Goal: Transaction & Acquisition: Purchase product/service

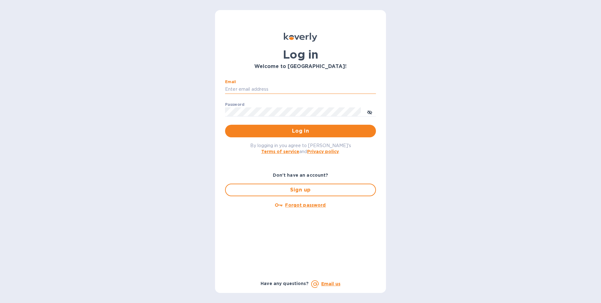
click at [247, 90] on input "Email" at bounding box center [300, 89] width 151 height 9
type input "[EMAIL_ADDRESS][DOMAIN_NAME]"
click at [225, 125] on button "Log in" at bounding box center [300, 131] width 151 height 13
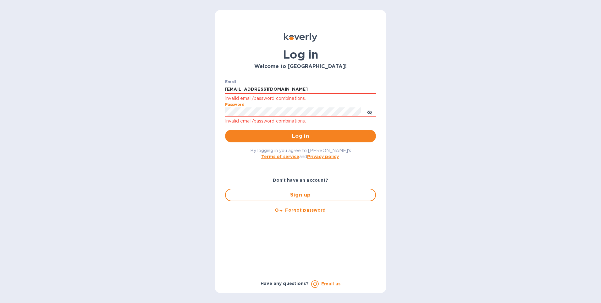
click at [225, 130] on button "Log in" at bounding box center [300, 136] width 151 height 13
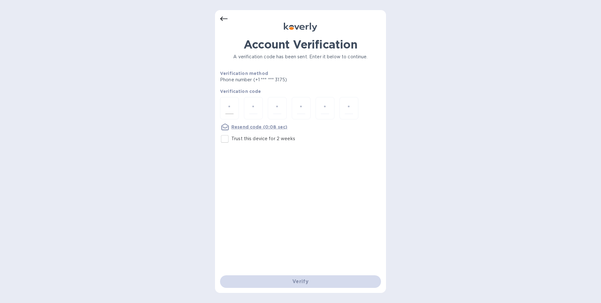
click at [231, 106] on input "number" at bounding box center [230, 108] width 8 height 12
type input "4"
type input "0"
type input "2"
type input "9"
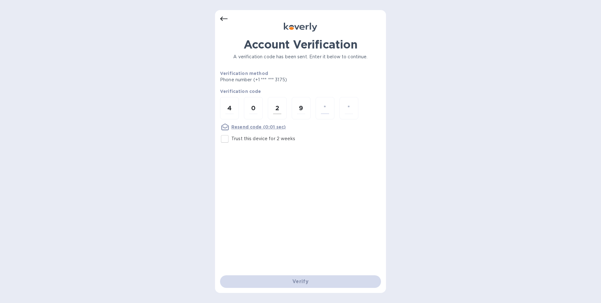
type input "3"
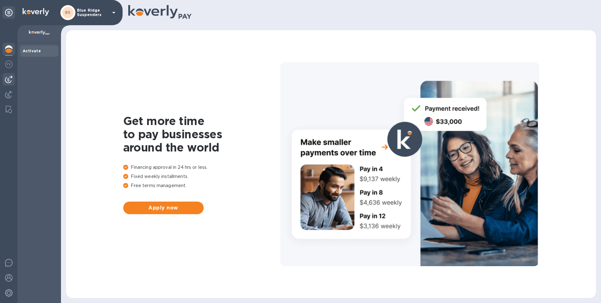
click at [11, 78] on img at bounding box center [9, 80] width 8 height 8
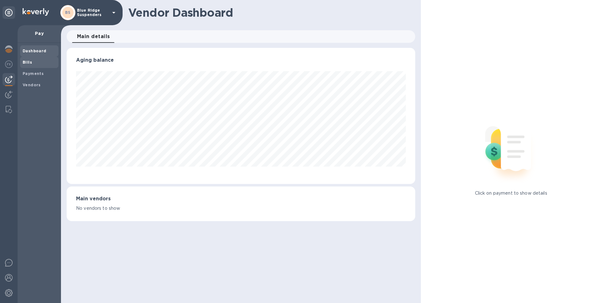
scroll to position [136, 349]
click at [28, 62] on b "Bills" at bounding box center [27, 62] width 9 height 5
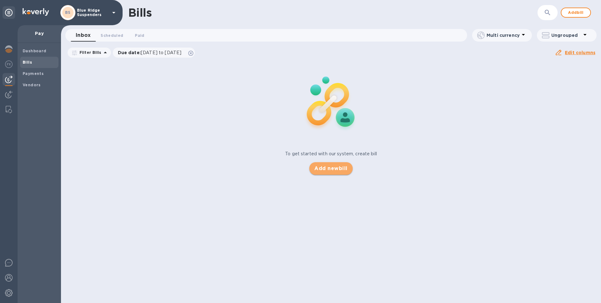
click at [327, 168] on span "Add new bill" at bounding box center [331, 169] width 33 height 8
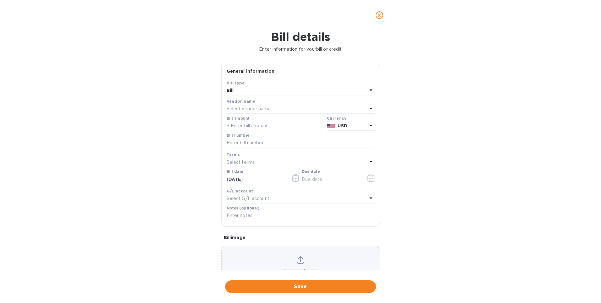
click at [367, 109] on icon at bounding box center [371, 108] width 8 height 8
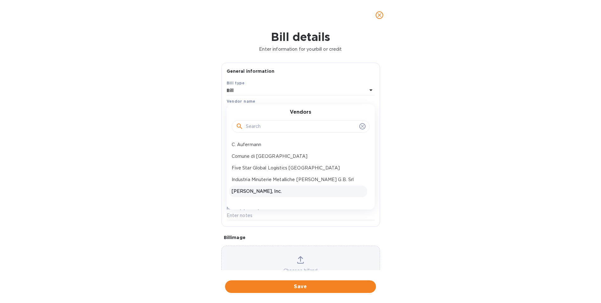
scroll to position [9, 0]
click at [275, 192] on p "NV Gevaert Bandweverij" at bounding box center [298, 193] width 133 height 7
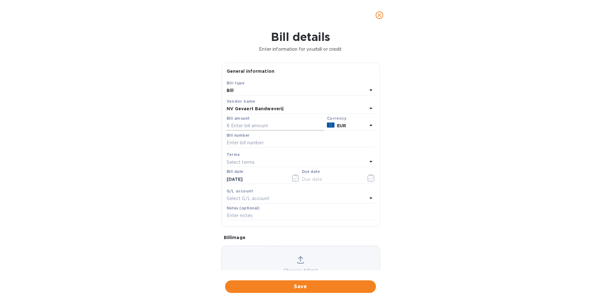
click at [257, 127] on input "text" at bounding box center [276, 125] width 98 height 9
type input "2,977.40"
click at [286, 144] on input "text" at bounding box center [301, 142] width 148 height 9
type input "009083/806323"
click at [367, 162] on icon at bounding box center [371, 162] width 8 height 8
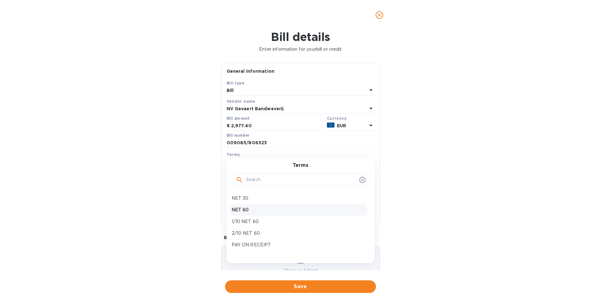
click at [250, 208] on p "NET 60" at bounding box center [298, 209] width 133 height 7
type input "11/17/2025"
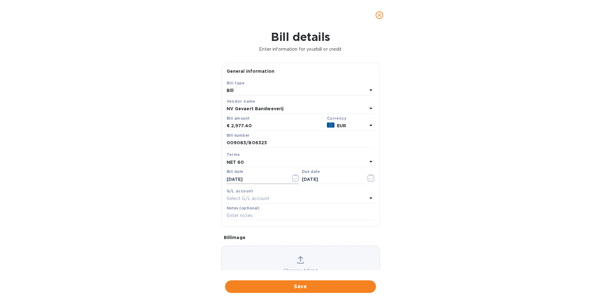
click at [246, 179] on input "09/18/2025" at bounding box center [256, 178] width 59 height 9
click at [260, 179] on input "09/18/2025" at bounding box center [256, 178] width 59 height 9
click at [294, 180] on icon "button" at bounding box center [295, 178] width 7 height 8
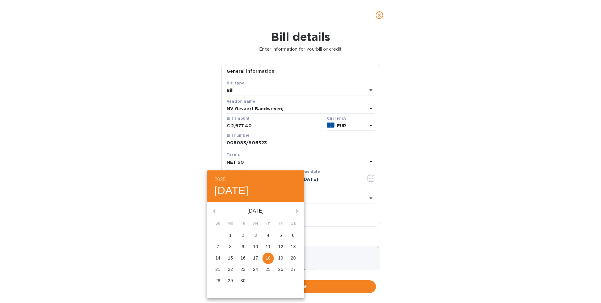
click at [254, 245] on p "10" at bounding box center [255, 246] width 5 height 6
type input "09/10/2025"
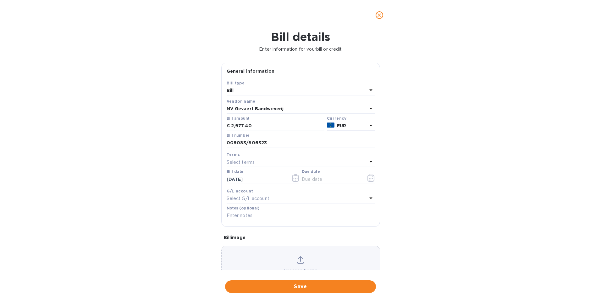
click at [275, 165] on div "Select terms" at bounding box center [297, 162] width 141 height 9
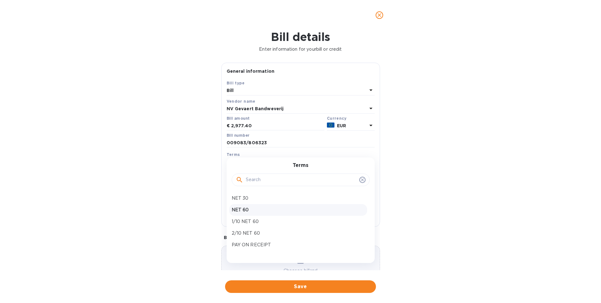
click at [243, 210] on p "NET 60" at bounding box center [298, 209] width 133 height 7
type input "11/09/2025"
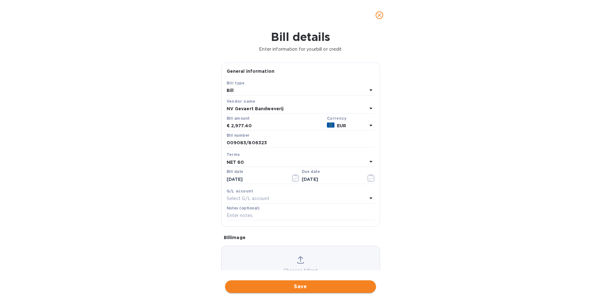
click at [311, 285] on span "Save" at bounding box center [300, 287] width 141 height 8
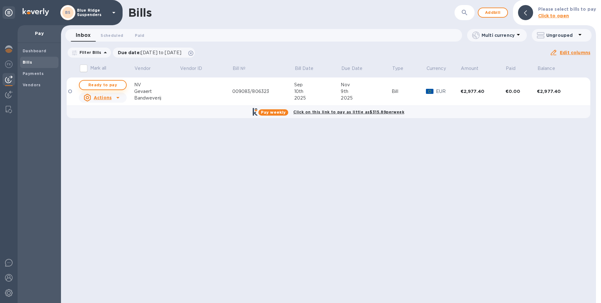
click at [106, 84] on span "Ready to pay" at bounding box center [103, 85] width 36 height 8
checkbox input "true"
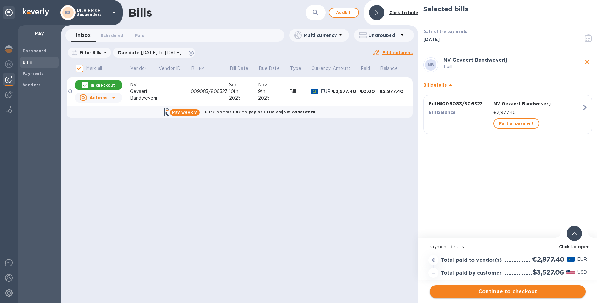
click at [504, 291] on span "Continue to checkout" at bounding box center [507, 292] width 146 height 8
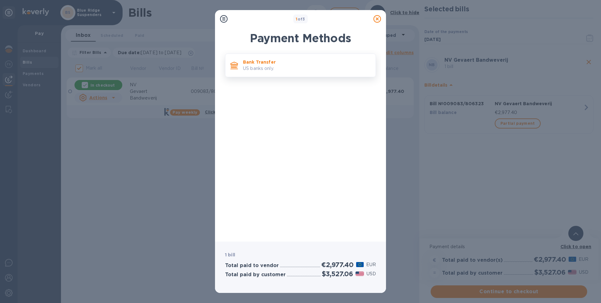
click at [269, 66] on p "US banks only." at bounding box center [307, 68] width 128 height 7
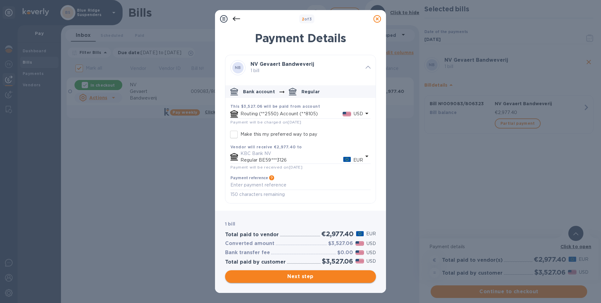
click at [302, 273] on span "Next step" at bounding box center [300, 276] width 141 height 8
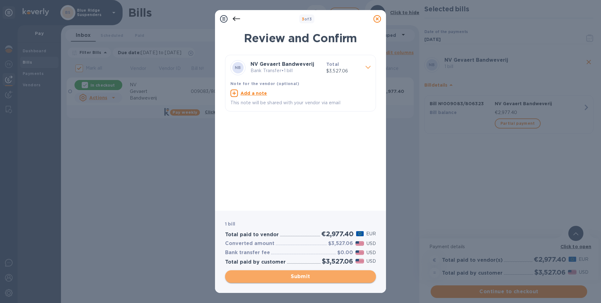
click at [309, 277] on span "Submit" at bounding box center [300, 276] width 141 height 8
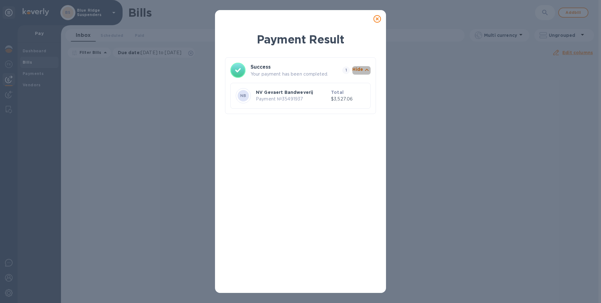
click at [366, 69] on icon "button" at bounding box center [367, 70] width 8 height 8
click at [366, 69] on icon "button" at bounding box center [367, 70] width 4 height 2
click at [378, 20] on icon at bounding box center [378, 19] width 8 height 8
